Goal: Communication & Community: Answer question/provide support

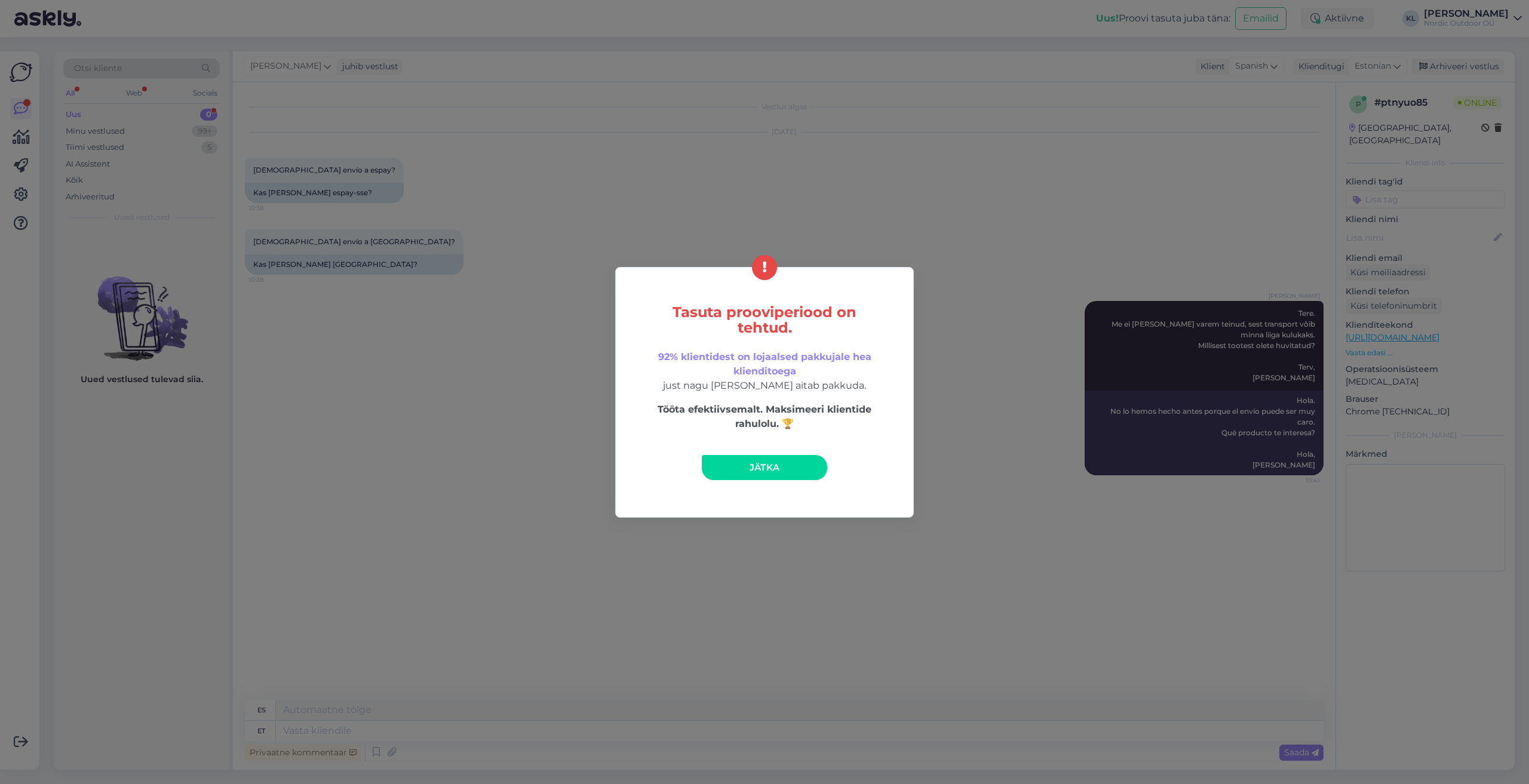
click at [1232, 199] on div "Tasuta prooviperiood on tehtud. 92% klientidest on lojaalsed pakkujale hea klie…" at bounding box center [764, 392] width 1529 height 784
click at [1205, 664] on div "Tasuta prooviperiood on tehtud. 92% klientidest on lojaalsed pakkujale hea klie…" at bounding box center [764, 392] width 1529 height 784
click at [707, 460] on link "Jätka" at bounding box center [764, 467] width 125 height 25
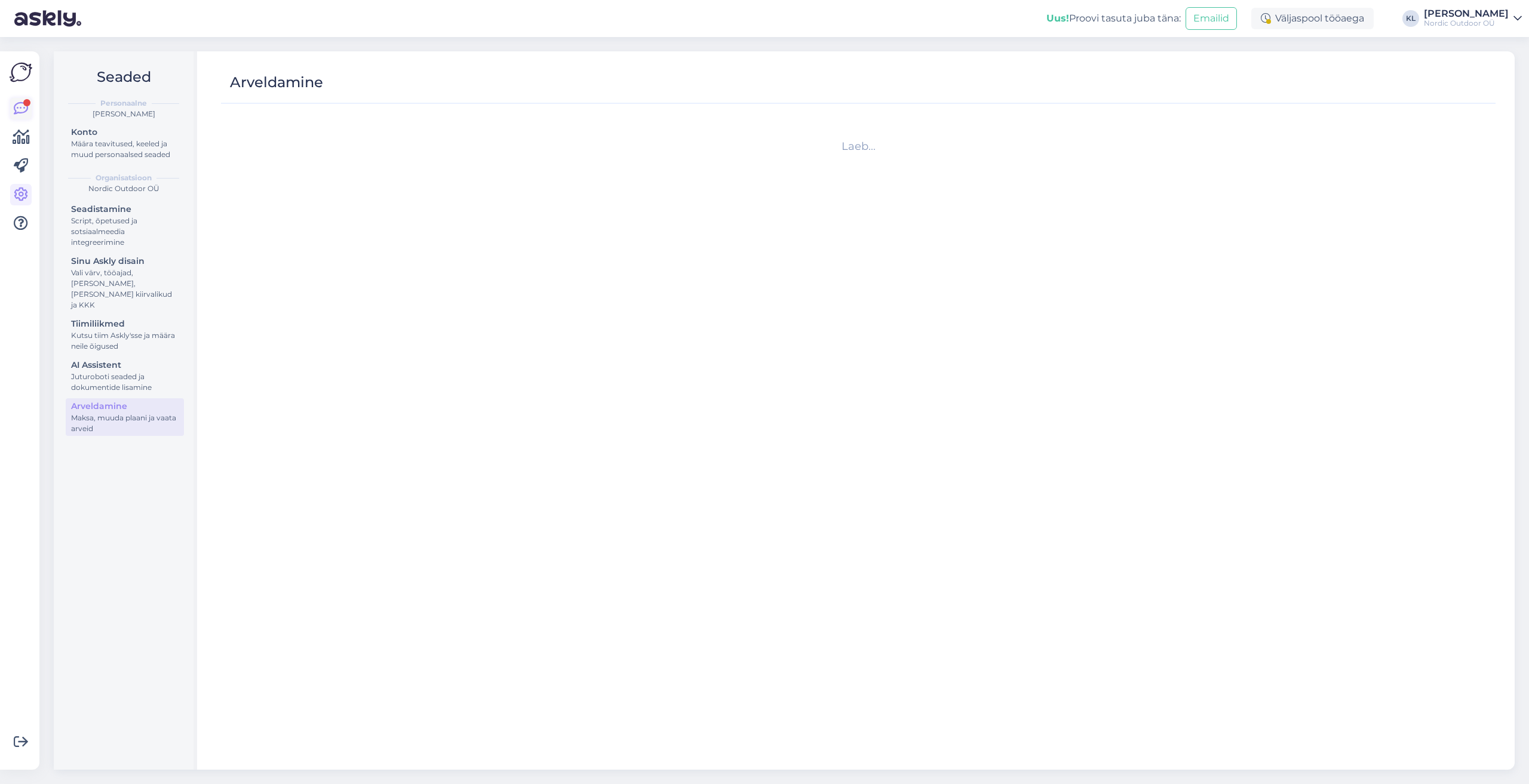
click at [16, 108] on icon at bounding box center [21, 109] width 15 height 15
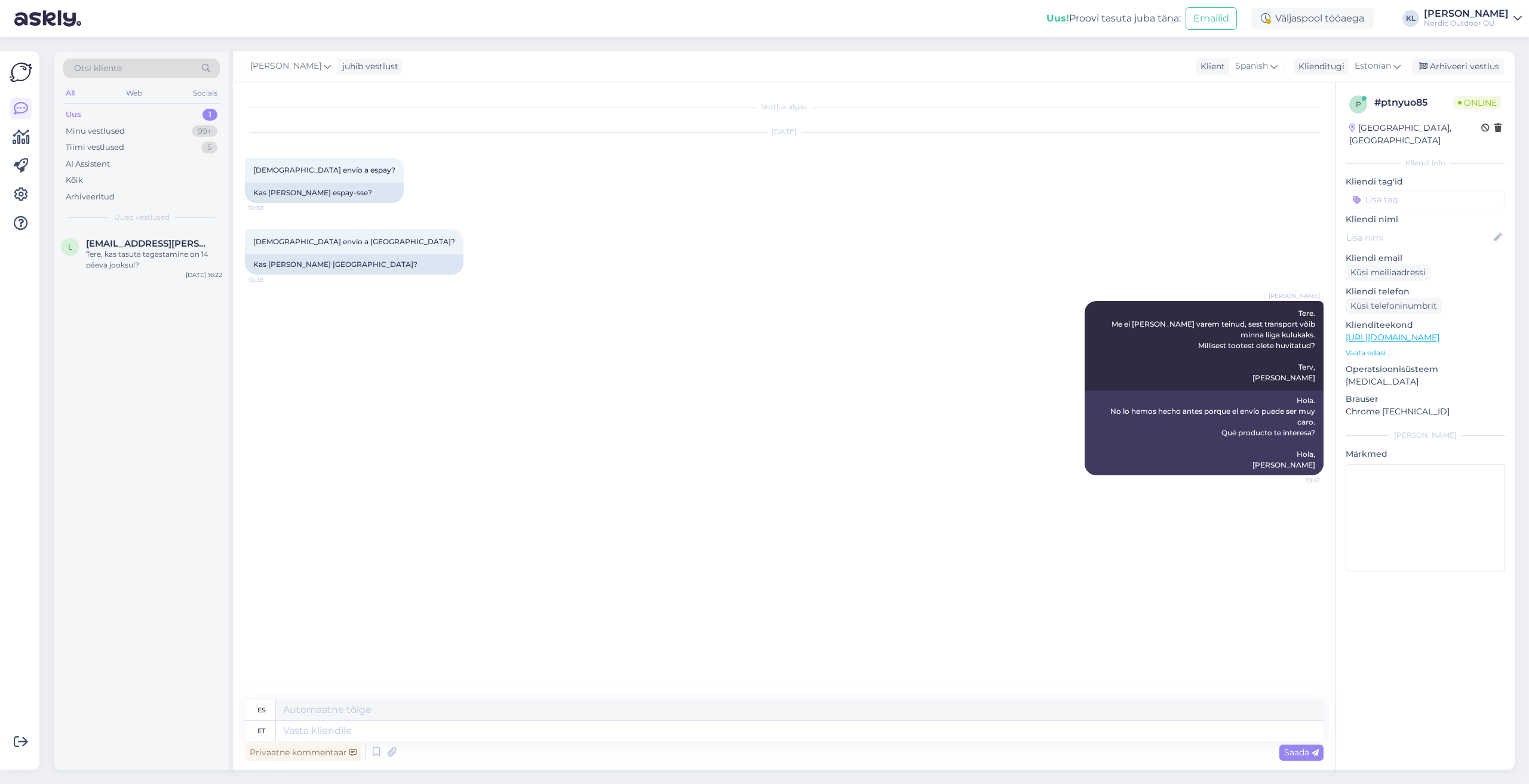
click at [89, 117] on div "Uus 1" at bounding box center [141, 114] width 156 height 17
click at [105, 241] on span "[EMAIL_ADDRESS][PERSON_NAME][DOMAIN_NAME]" at bounding box center [147, 243] width 124 height 11
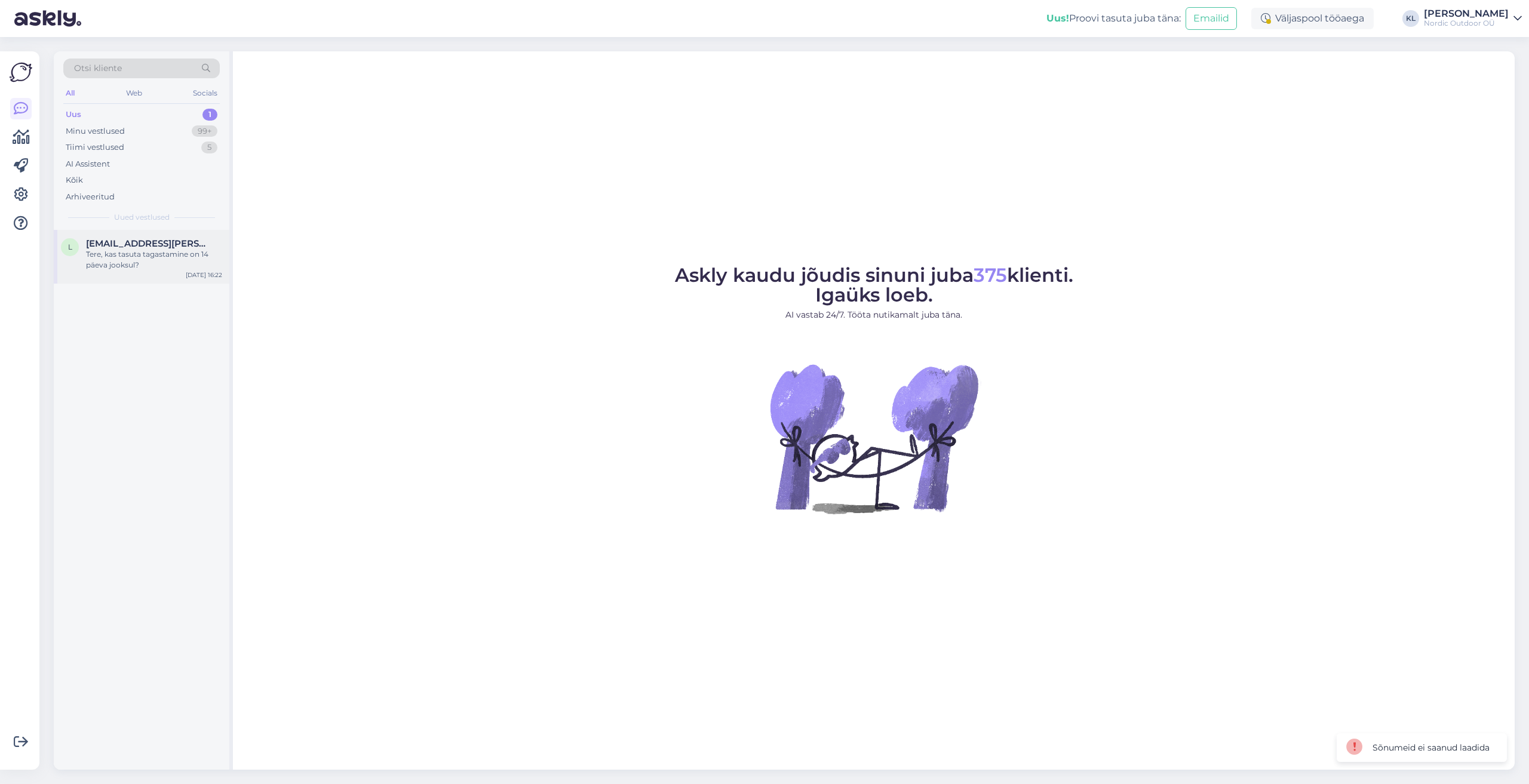
click at [145, 249] on div "Tere, kas tasuta tagastamine on 14 päeva jooksul?" at bounding box center [154, 259] width 136 height 21
click at [159, 253] on div "Tere, kas tasuta tagastamine on 14 päeva jooksul?" at bounding box center [154, 259] width 136 height 21
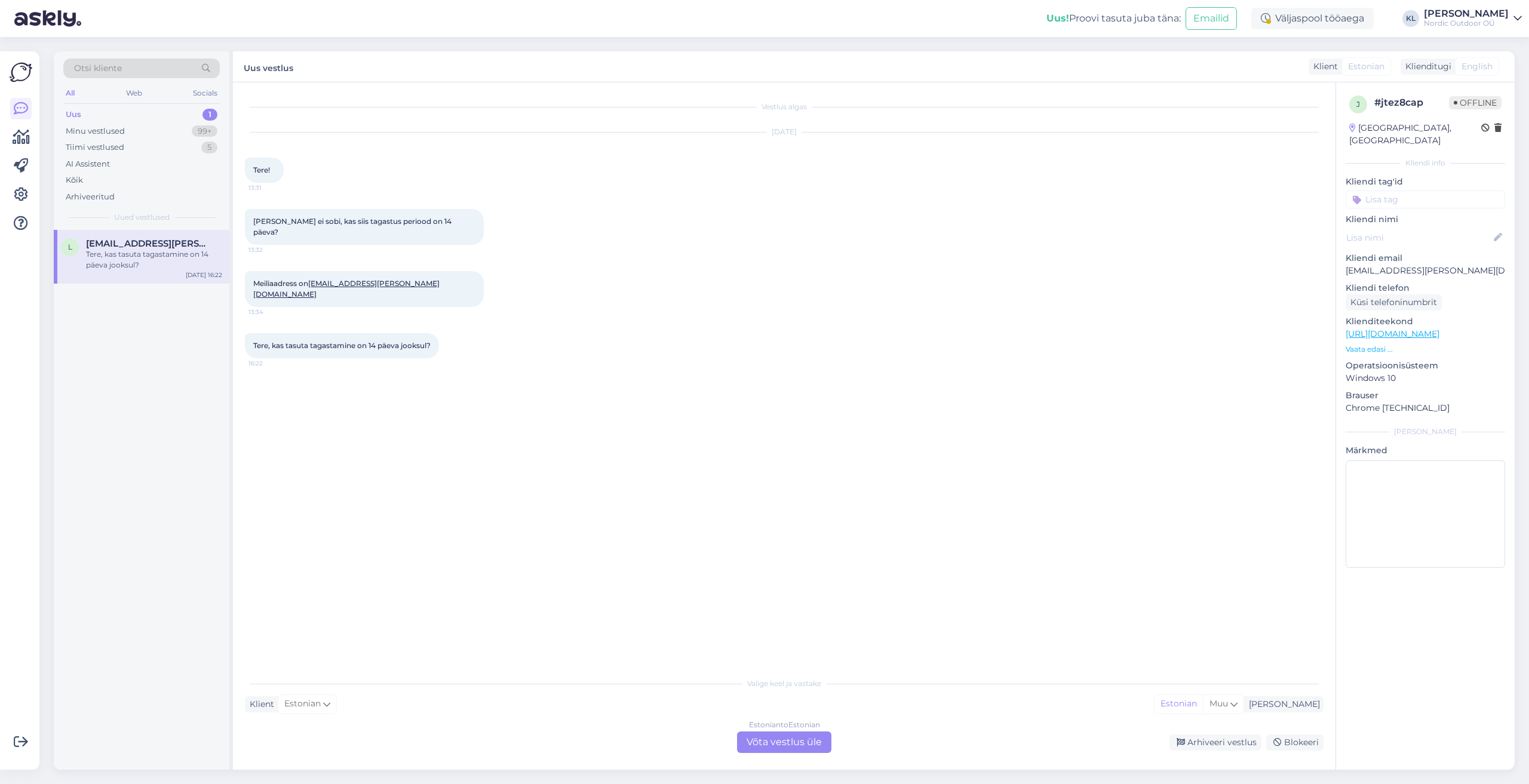
click at [822, 749] on div "Estonian to Estonian Võta vestlus üle" at bounding box center [784, 741] width 95 height 21
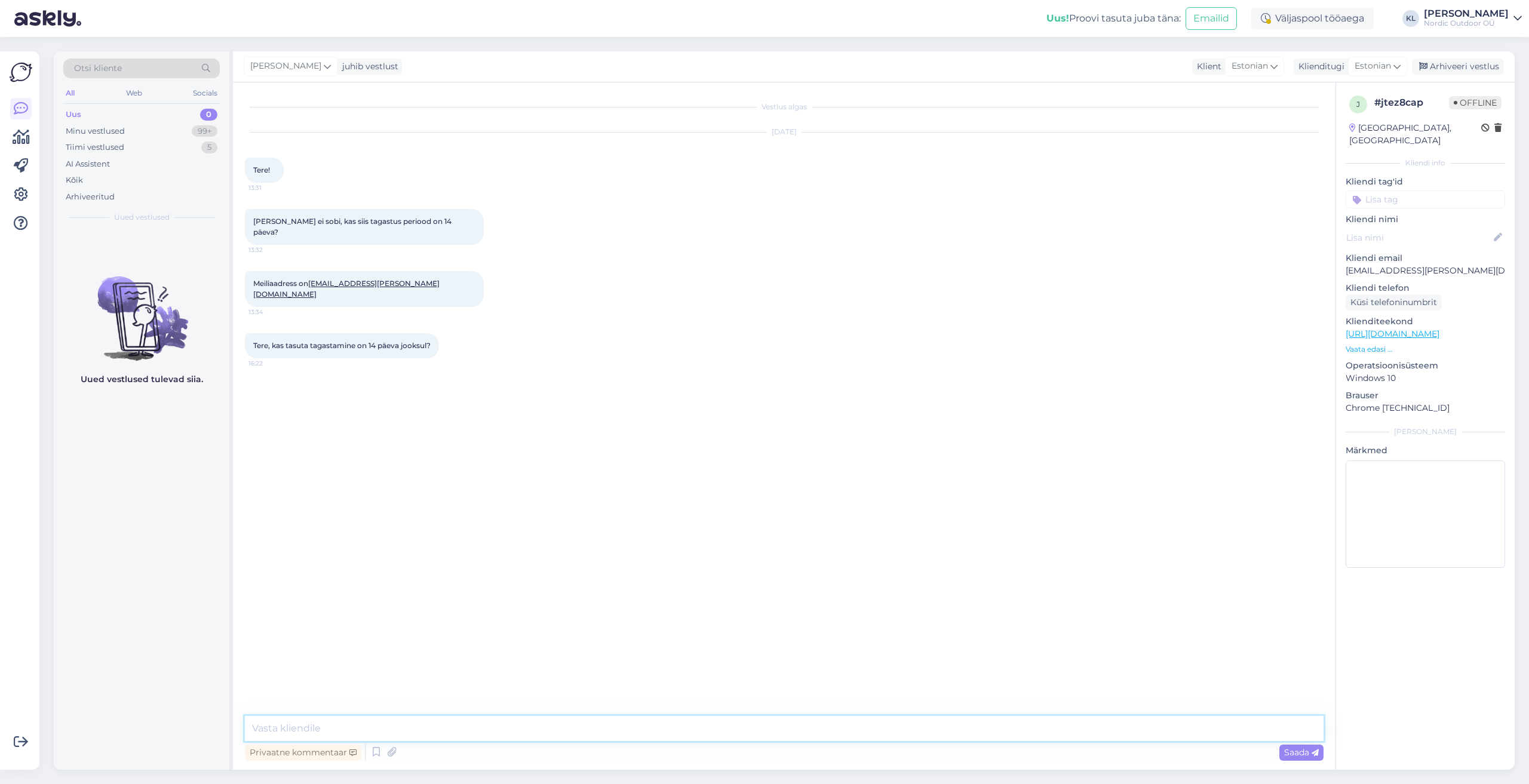
click at [387, 734] on textarea at bounding box center [784, 728] width 1079 height 25
paste textarea "[URL][DOMAIN_NAME]"
type textarea "[PERSON_NAME]. Jah. 14 päeva :) [URL][DOMAIN_NAME] Tervitades, [PERSON_NAME]"
